Goal: Complete application form: Complete application form

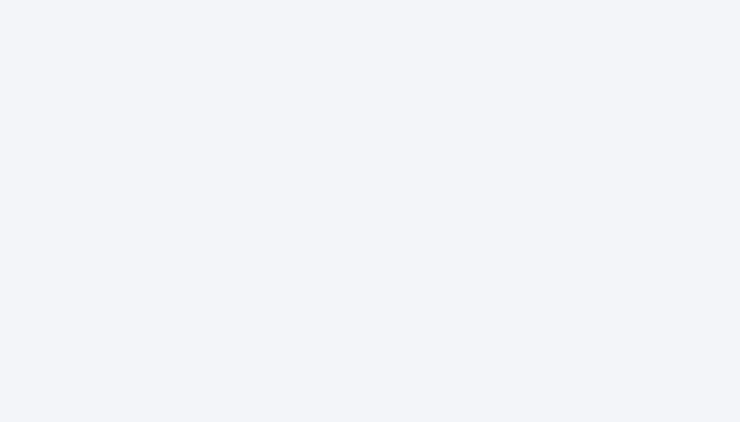
click at [388, 278] on div at bounding box center [370, 211] width 740 height 422
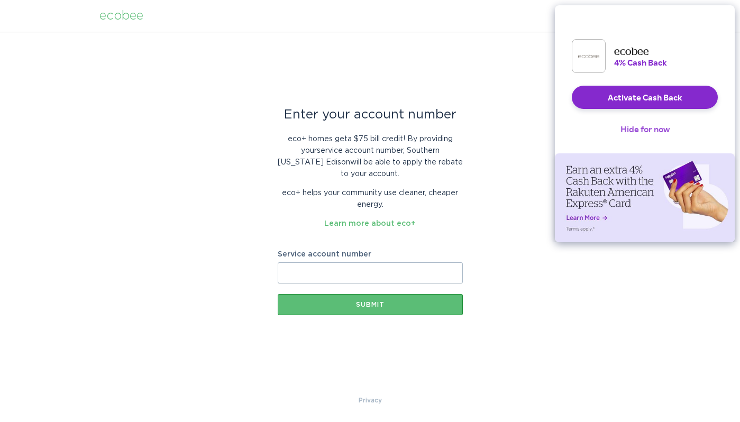
click at [652, 137] on button "Hide for now" at bounding box center [645, 128] width 66 height 23
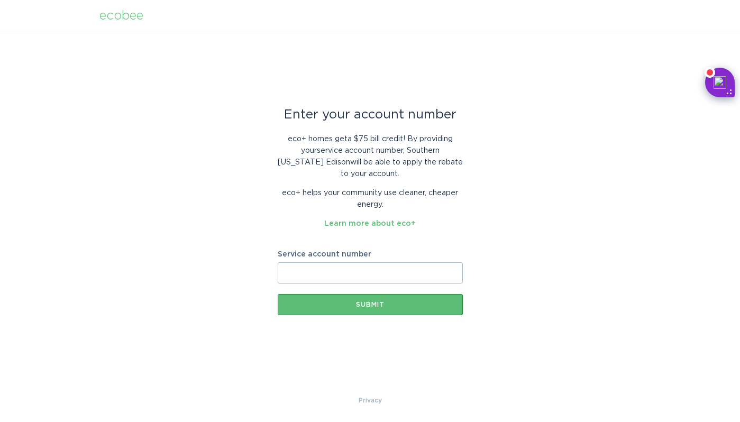
click at [357, 274] on input "Service account number" at bounding box center [370, 273] width 185 height 21
click at [117, 18] on div "ecobee" at bounding box center [122, 16] width 44 height 12
click at [120, 16] on div "ecobee" at bounding box center [122, 16] width 44 height 12
click at [348, 267] on input "Service account number" at bounding box center [370, 273] width 185 height 21
paste input "700998334451"
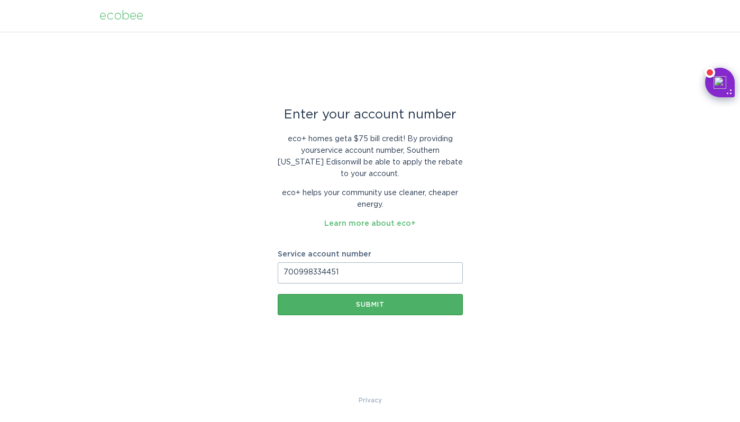
type input "700998334451"
click at [348, 306] on div "Submit" at bounding box center [370, 305] width 175 height 6
